Goal: Use online tool/utility: Utilize a website feature to perform a specific function

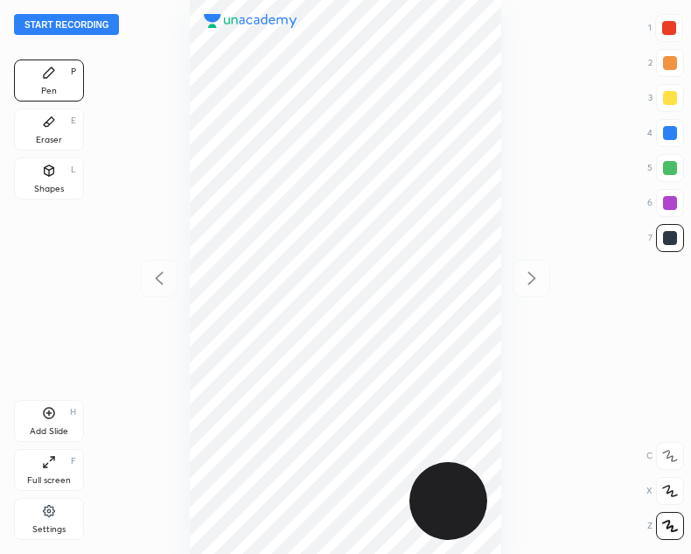
scroll to position [554, 411]
click at [53, 26] on button "Start recording" at bounding box center [66, 24] width 105 height 21
click at [53, 26] on button "End recording" at bounding box center [62, 24] width 97 height 21
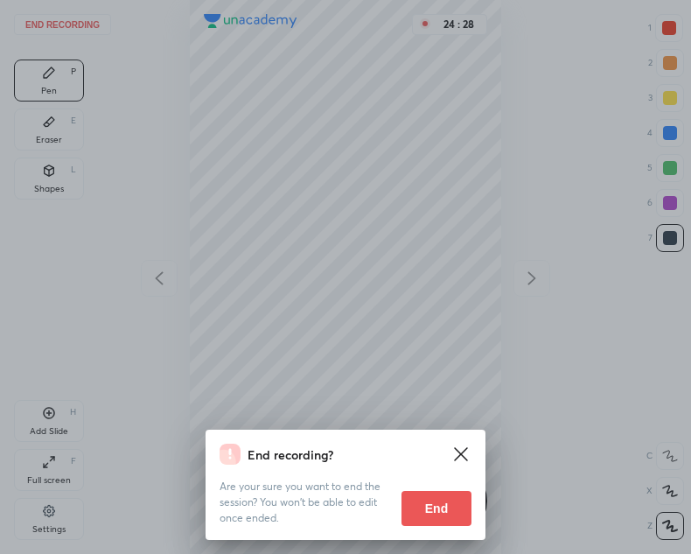
click at [439, 507] on button "End" at bounding box center [437, 508] width 70 height 35
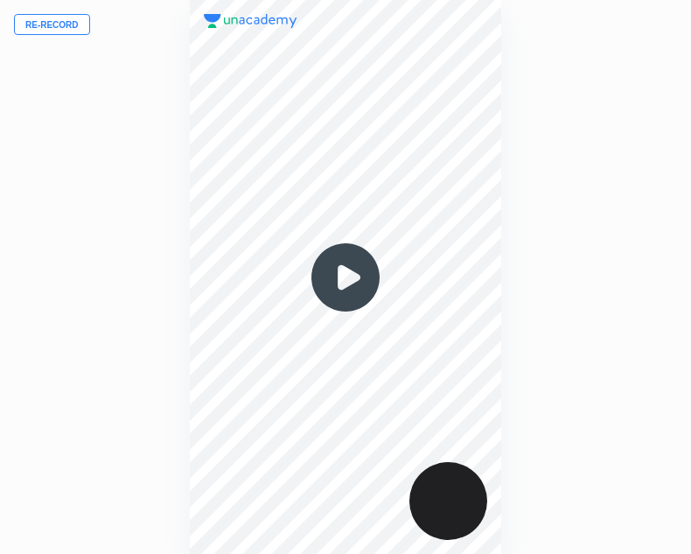
click at [78, 24] on button "Re-record" at bounding box center [52, 24] width 76 height 21
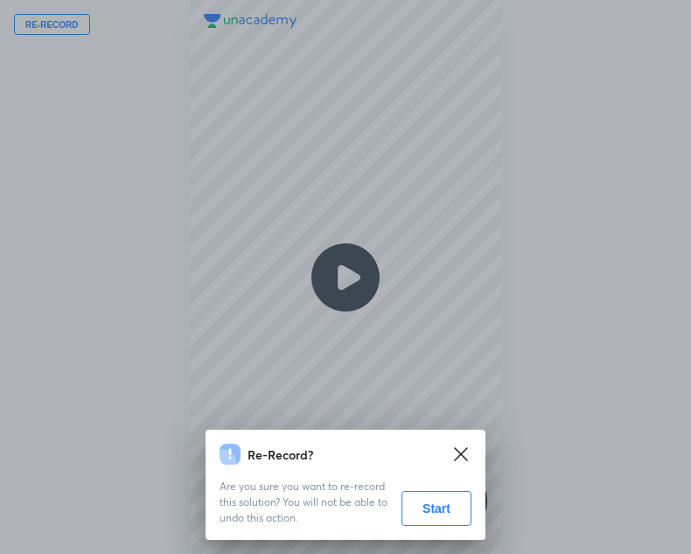
click at [446, 512] on button "Start" at bounding box center [437, 508] width 70 height 35
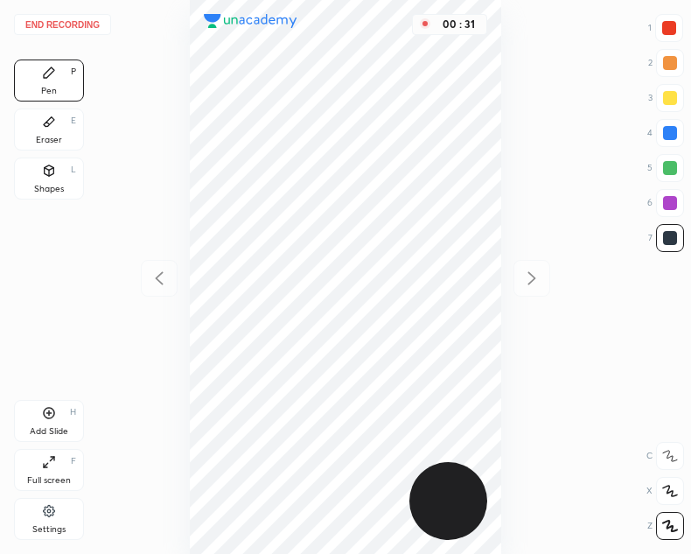
click at [80, 21] on button "End recording" at bounding box center [62, 24] width 97 height 21
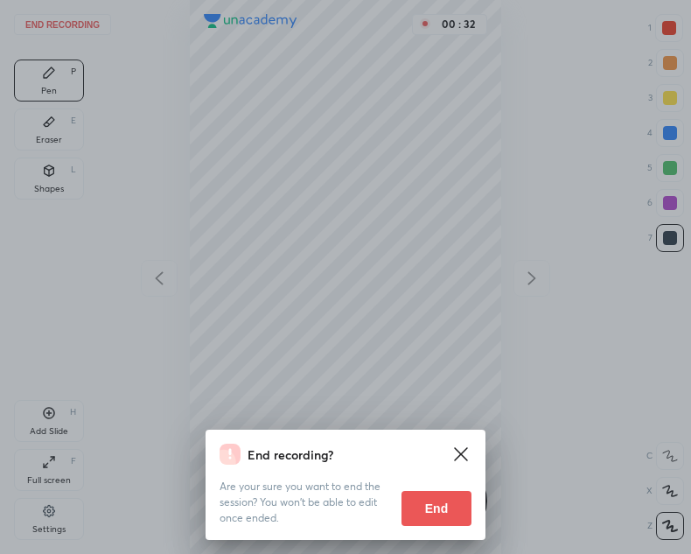
click at [427, 495] on button "End" at bounding box center [437, 508] width 70 height 35
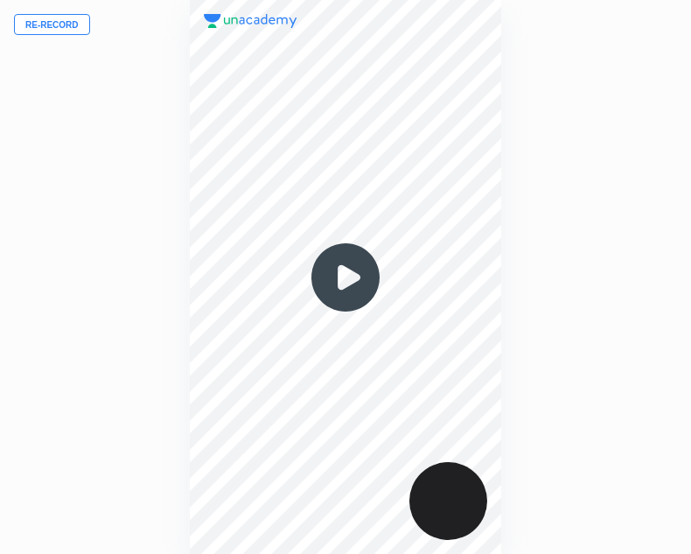
click at [67, 27] on button "Re-record" at bounding box center [52, 24] width 76 height 21
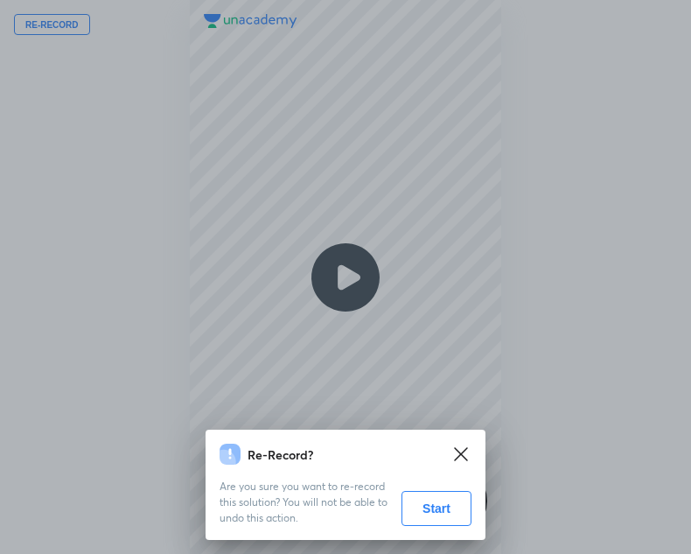
click at [433, 508] on button "Start" at bounding box center [437, 508] width 70 height 35
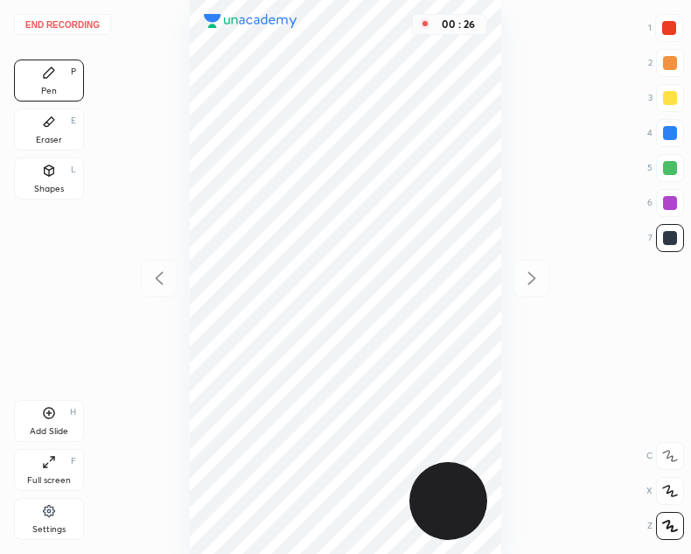
click at [668, 22] on div at bounding box center [670, 28] width 14 height 14
click at [676, 128] on div at bounding box center [670, 133] width 28 height 28
click at [670, 29] on div at bounding box center [670, 28] width 14 height 14
click at [672, 127] on div at bounding box center [670, 133] width 14 height 14
click at [676, 199] on div at bounding box center [670, 203] width 14 height 14
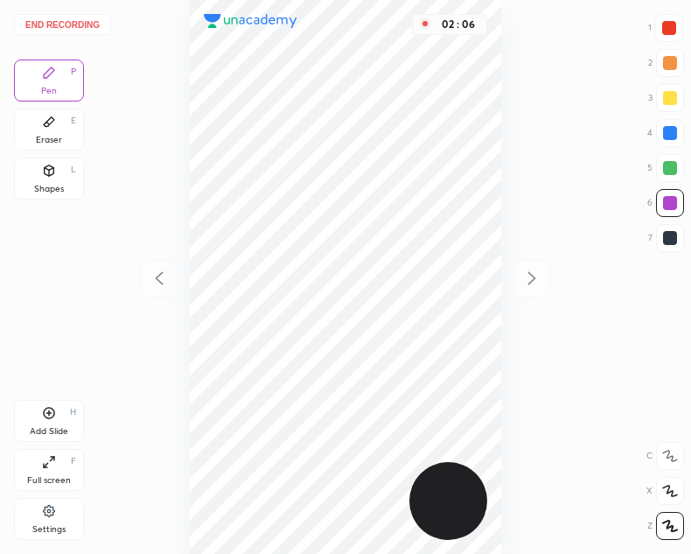
drag, startPoint x: 669, startPoint y: 132, endPoint x: 574, endPoint y: 210, distance: 122.5
click at [669, 134] on div at bounding box center [670, 133] width 14 height 14
click at [80, 25] on button "End recording" at bounding box center [62, 24] width 97 height 21
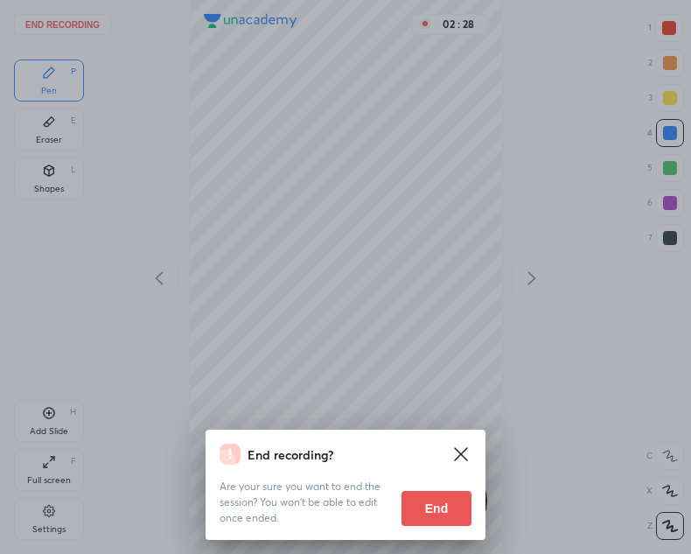
click at [419, 508] on button "End" at bounding box center [437, 508] width 70 height 35
